Goal: Entertainment & Leisure: Browse casually

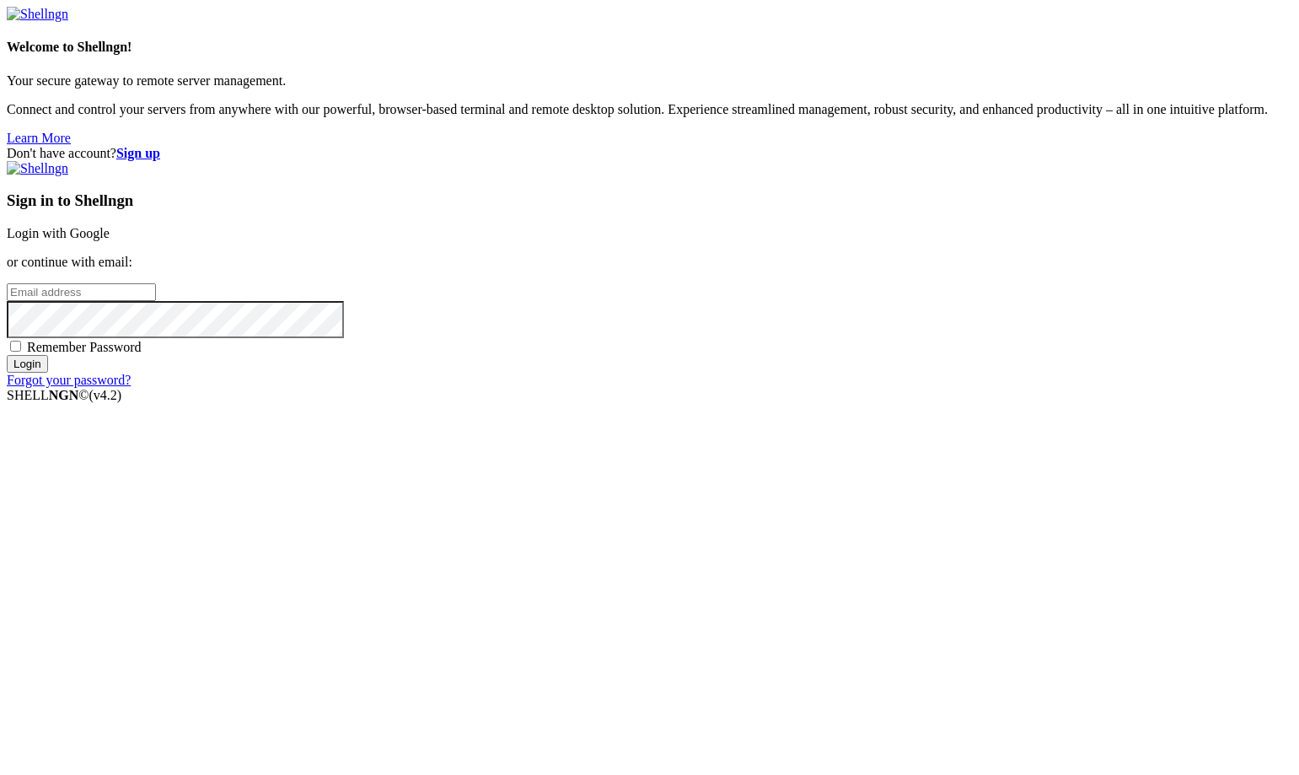
click at [110, 240] on link "Login with Google" at bounding box center [58, 233] width 103 height 14
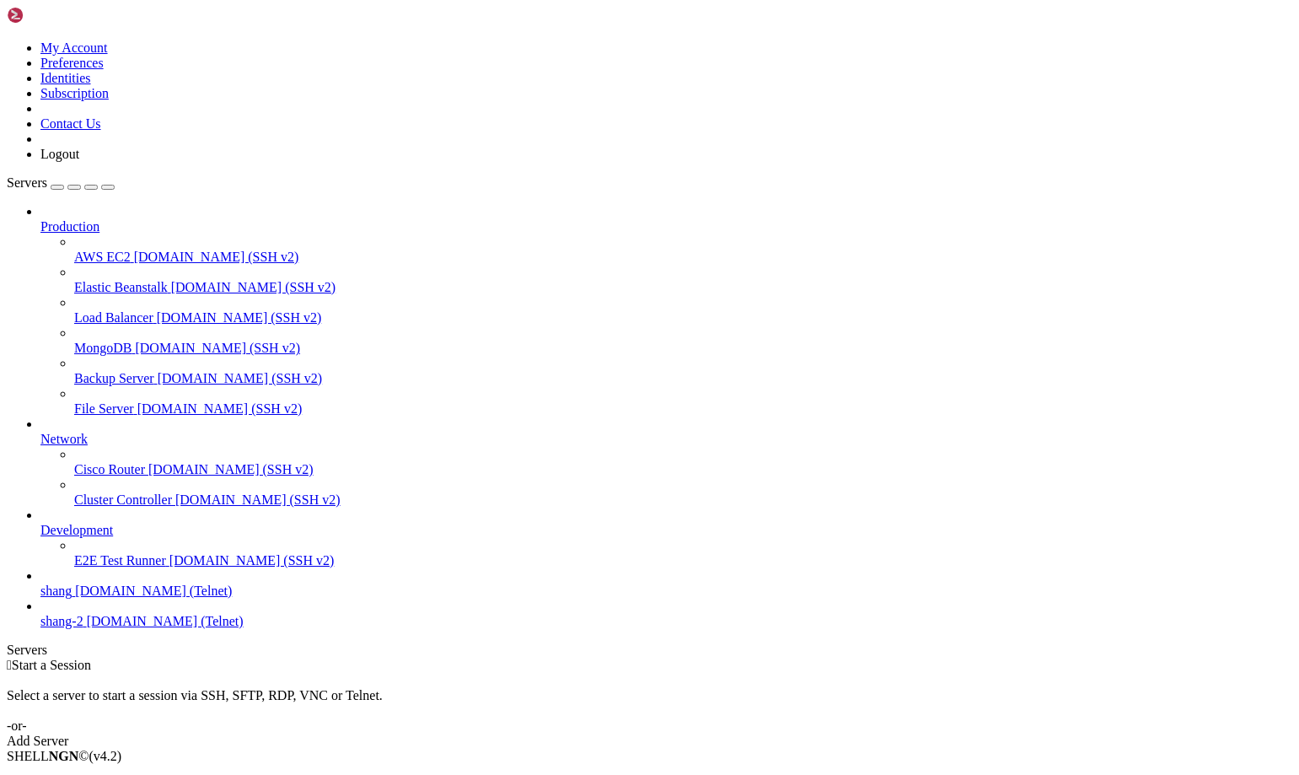
click at [72, 598] on span "shang" at bounding box center [55, 590] width 31 height 14
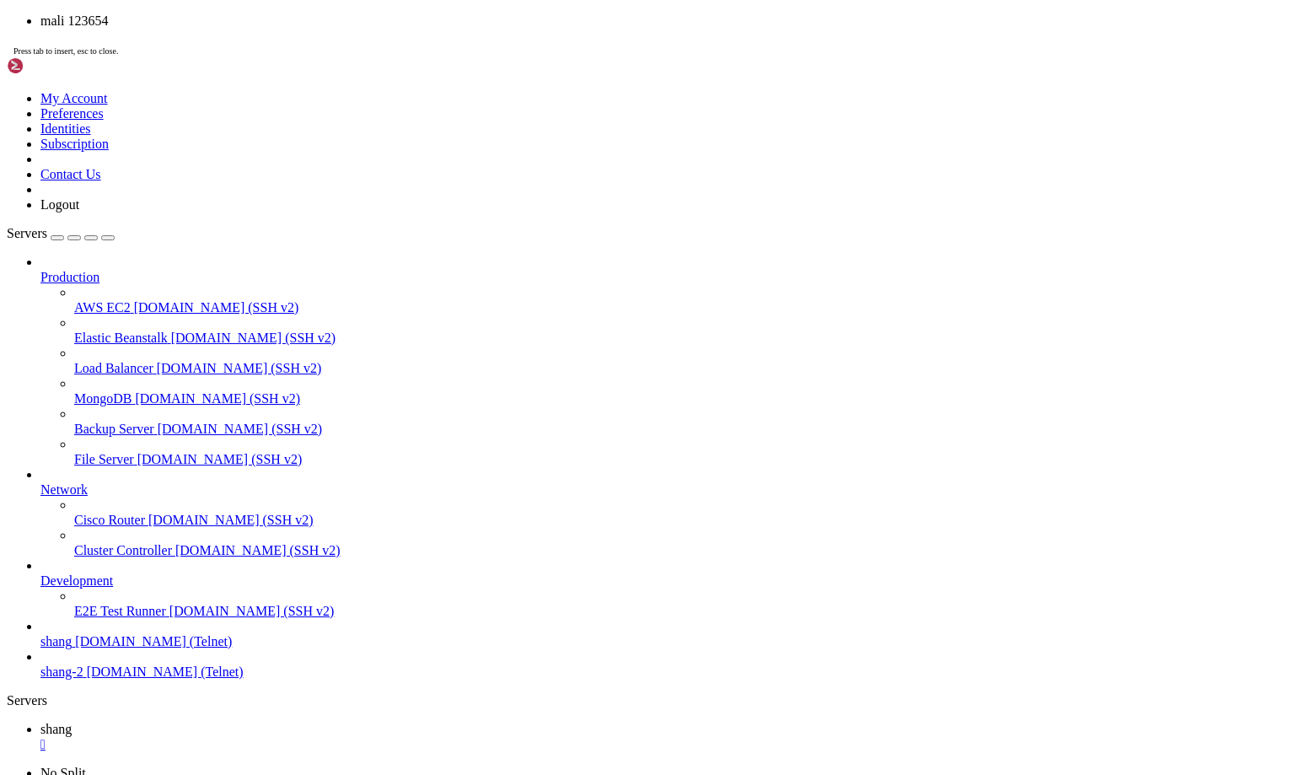
scroll to position [13, 0]
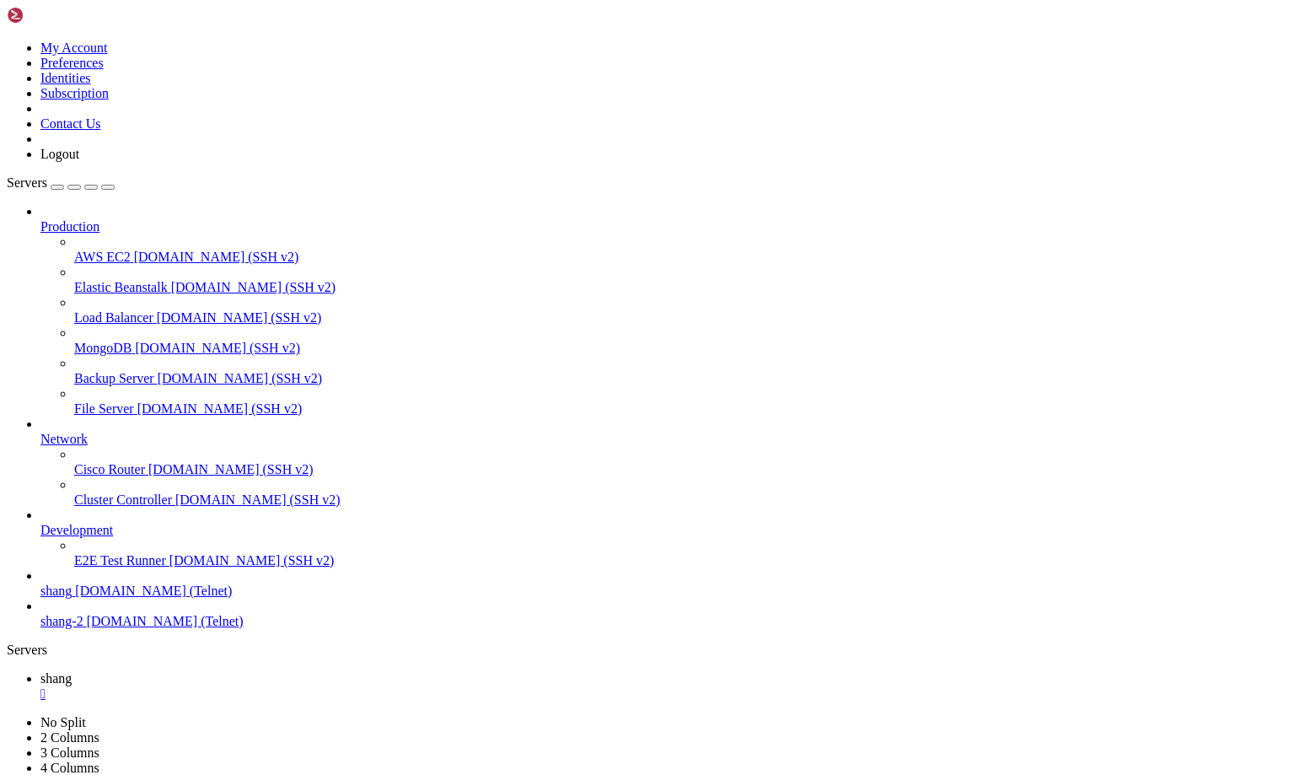
click at [288, 686] on div "" at bounding box center [666, 693] width 1252 height 15
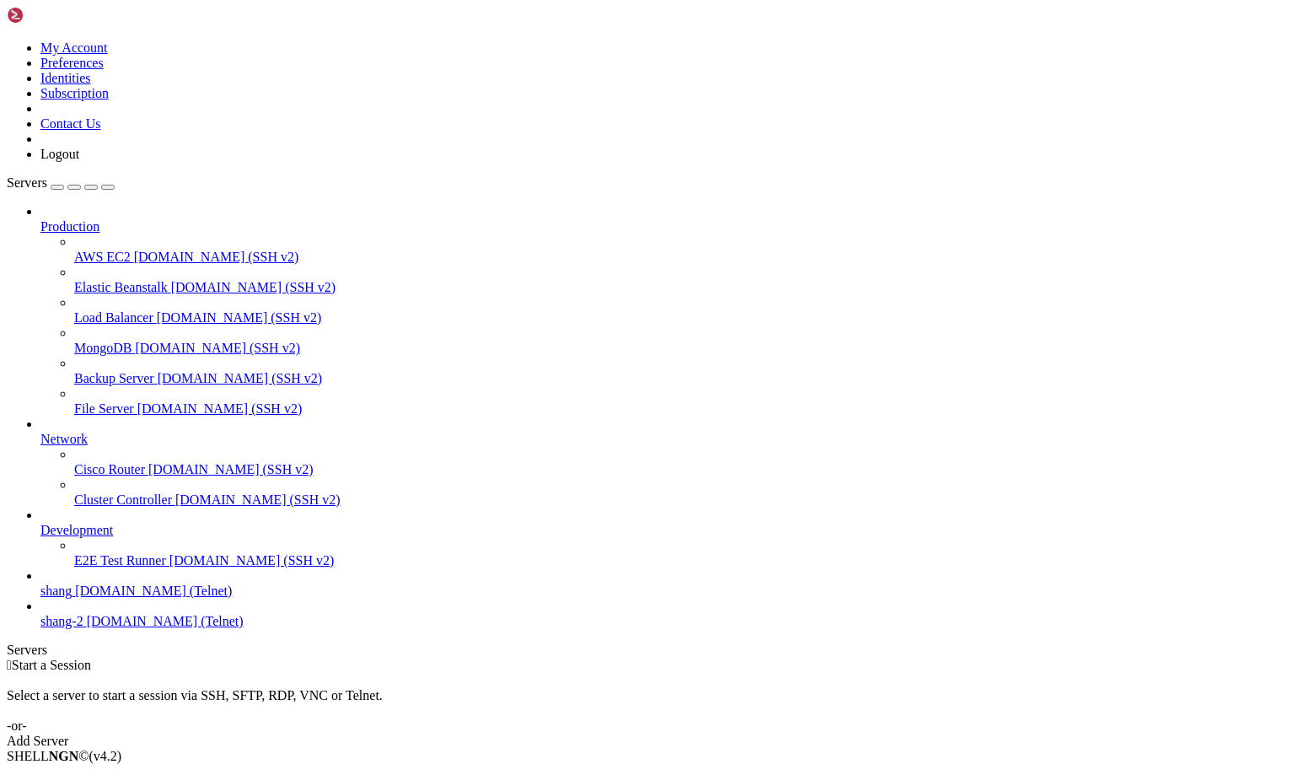
click at [90, 598] on span "[DOMAIN_NAME] (Telnet)" at bounding box center [153, 590] width 157 height 14
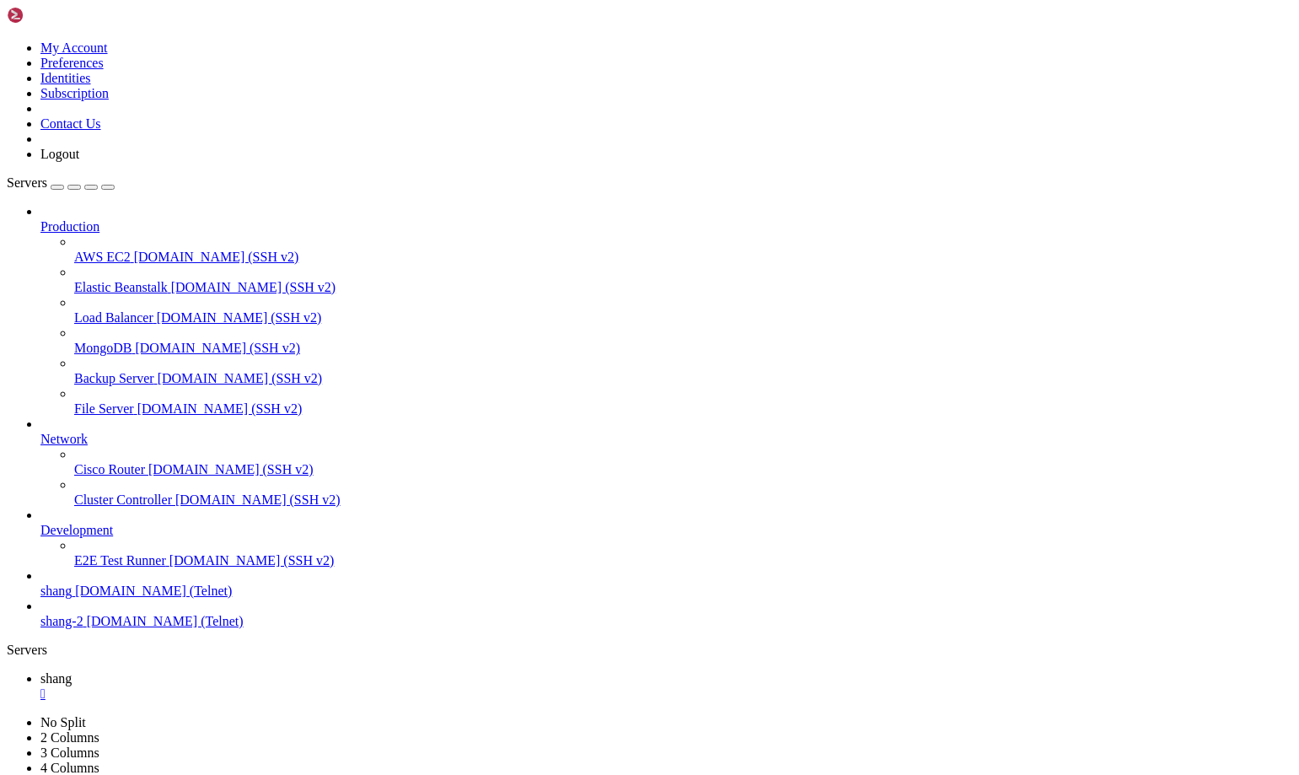
scroll to position [0, 0]
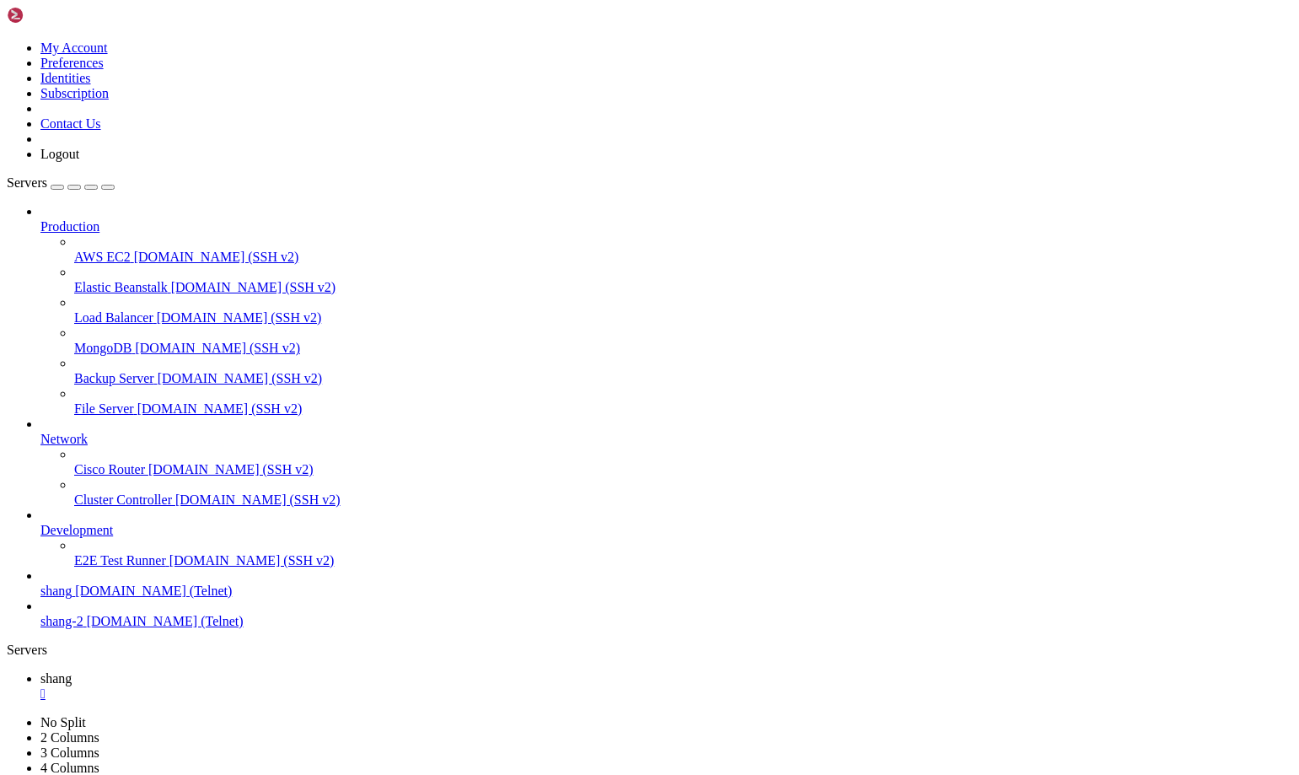
drag, startPoint x: 1088, startPoint y: 1652, endPoint x: 1272, endPoint y: 1735, distance: 201.9
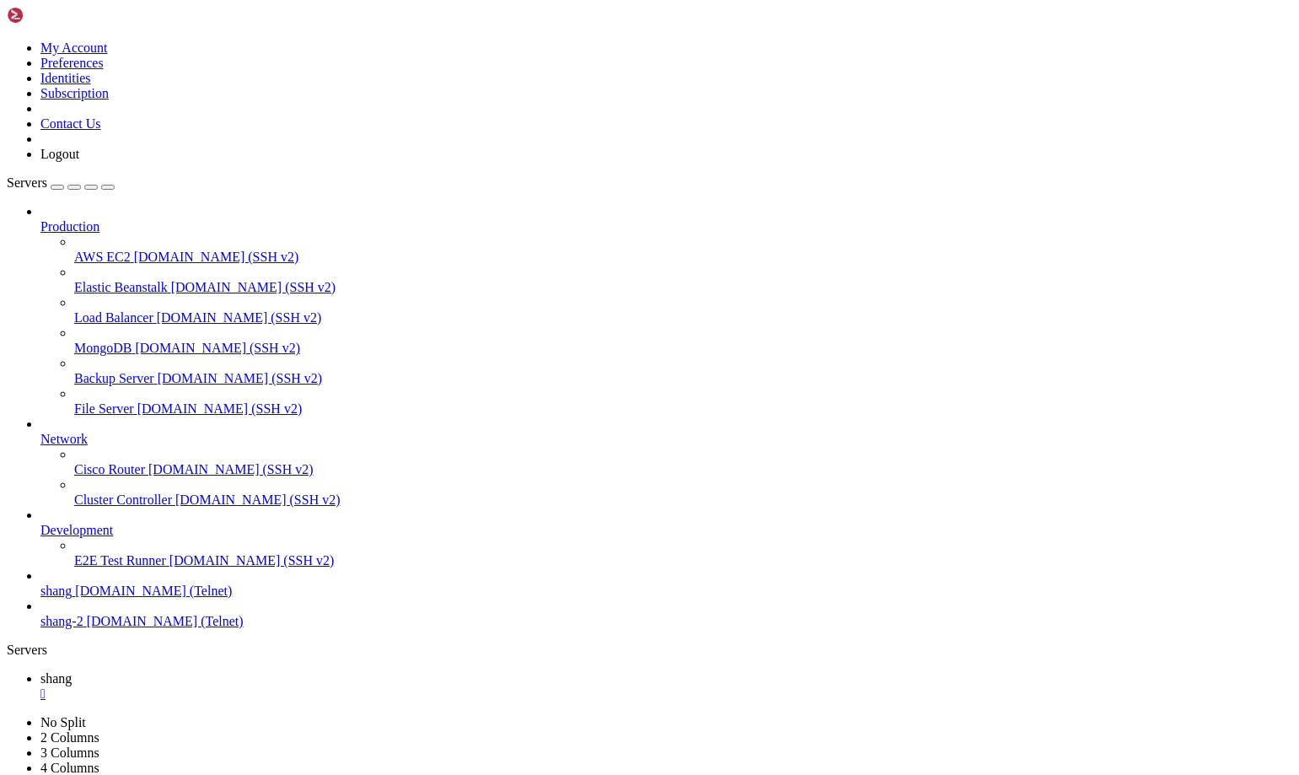
drag, startPoint x: 475, startPoint y: 1490, endPoint x: 15, endPoint y: 1493, distance: 459.5
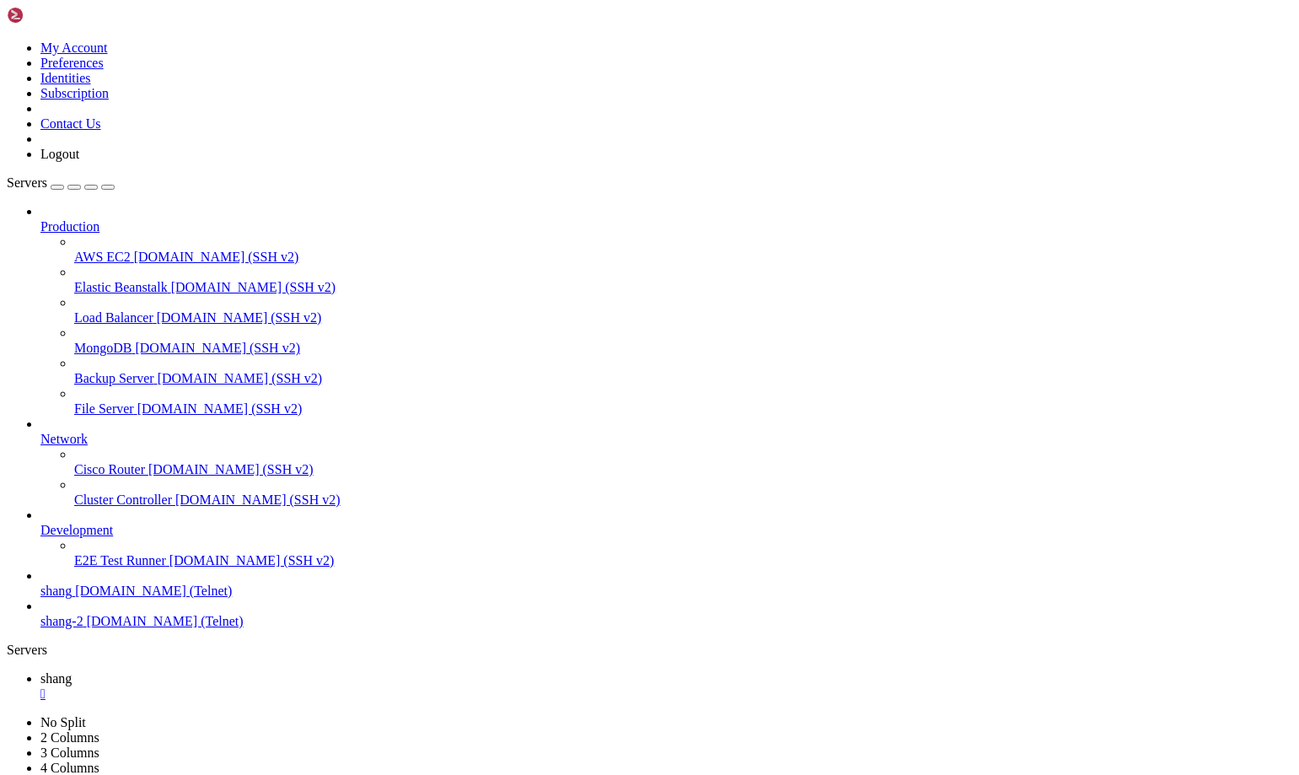
drag, startPoint x: 119, startPoint y: 1424, endPoint x: 359, endPoint y: 1459, distance: 242.8
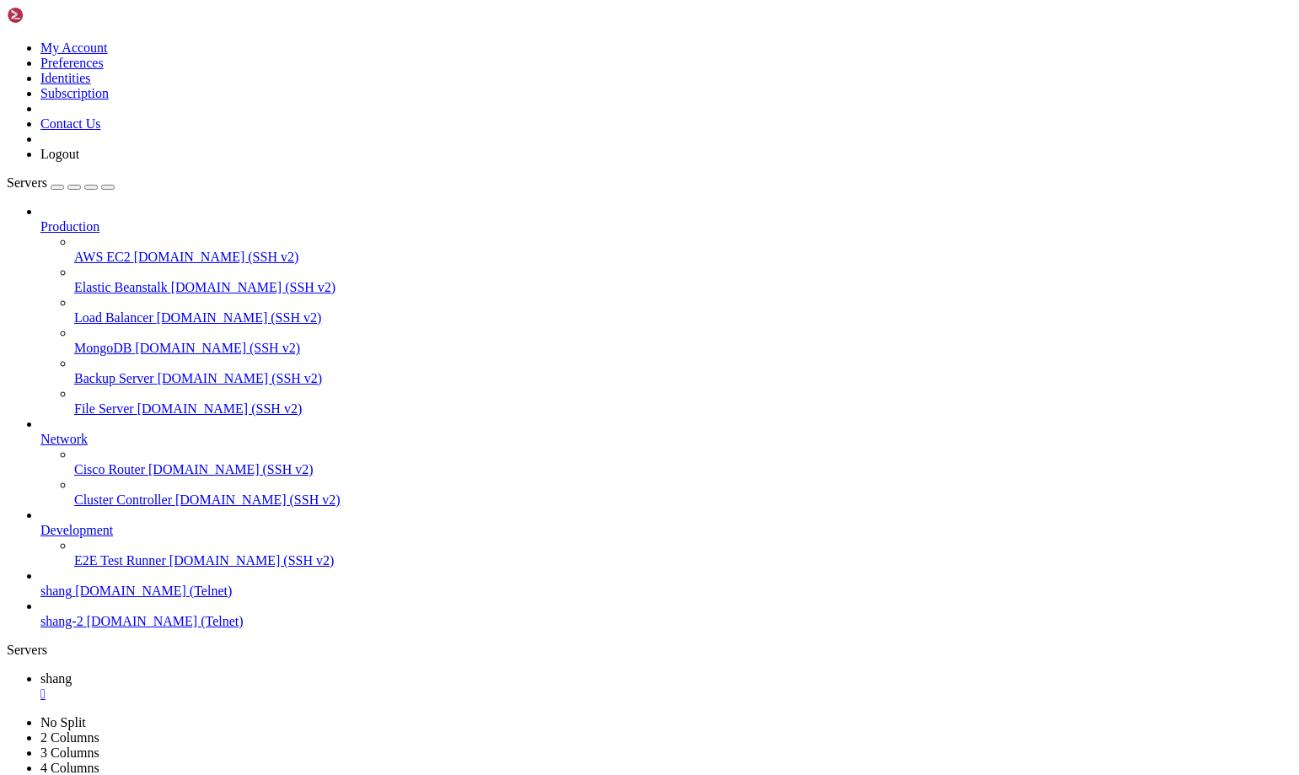
drag, startPoint x: 436, startPoint y: 1627, endPoint x: 820, endPoint y: 1626, distance: 384.5
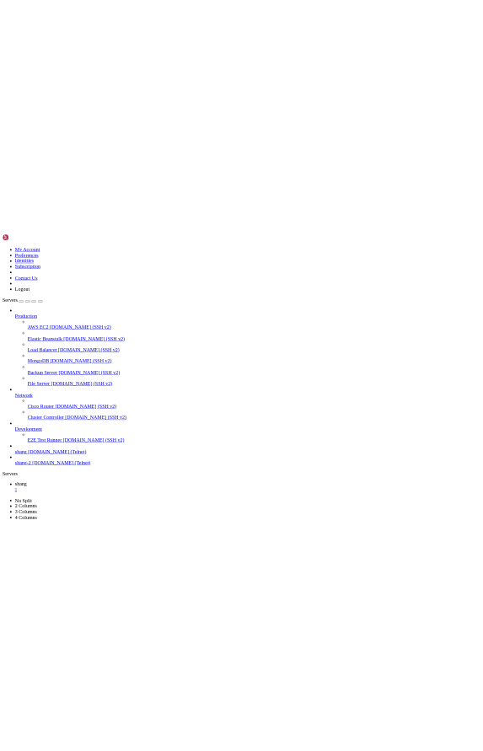
scroll to position [4679, 0]
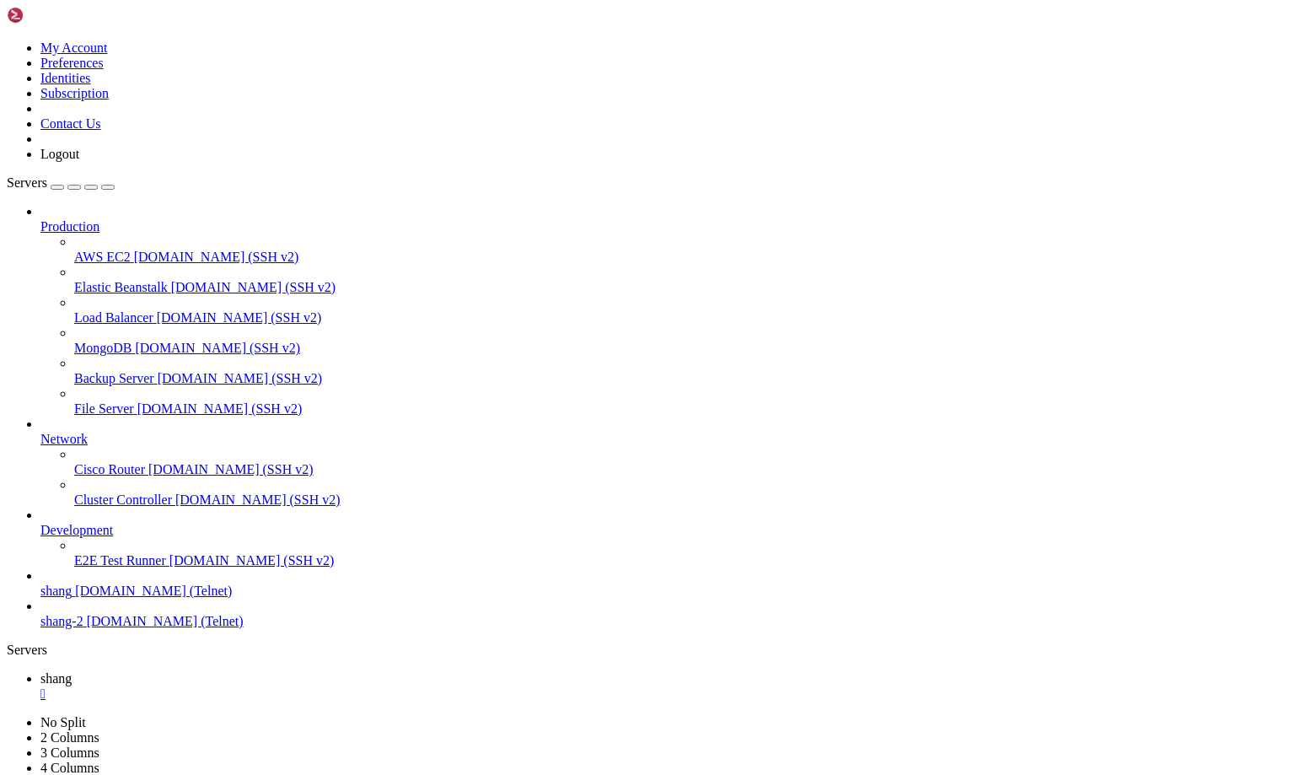
drag, startPoint x: 219, startPoint y: 1652, endPoint x: 597, endPoint y: 1663, distance: 377.9
